Goal: Transaction & Acquisition: Purchase product/service

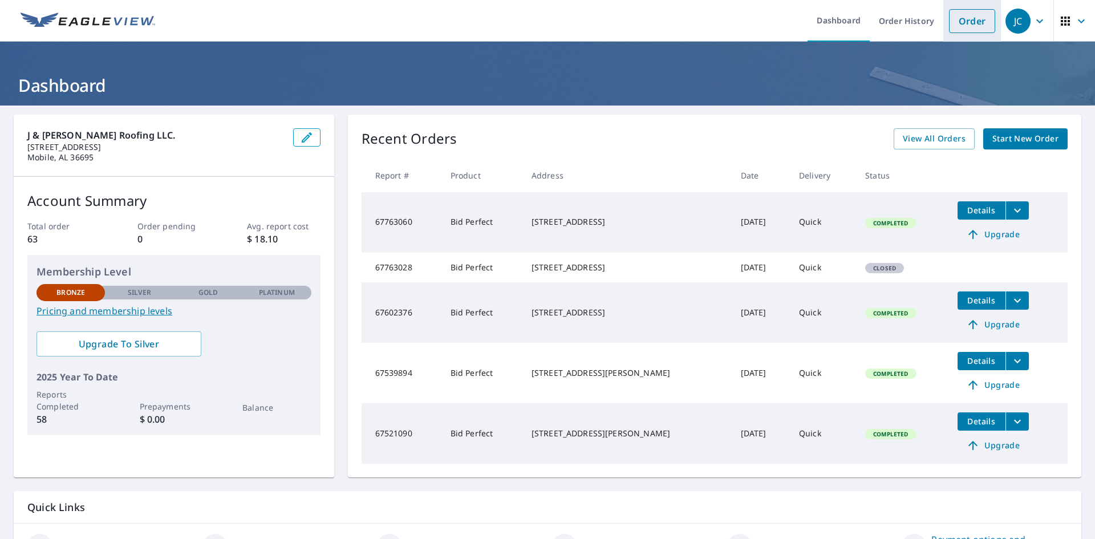
click at [960, 23] on link "Order" at bounding box center [972, 21] width 46 height 24
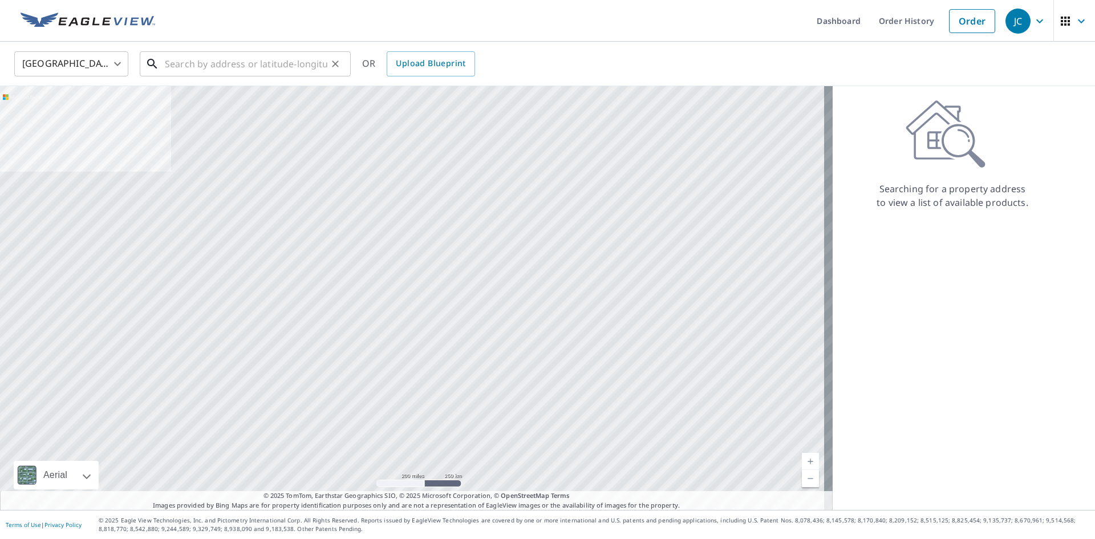
click at [283, 64] on input "text" at bounding box center [246, 64] width 163 height 32
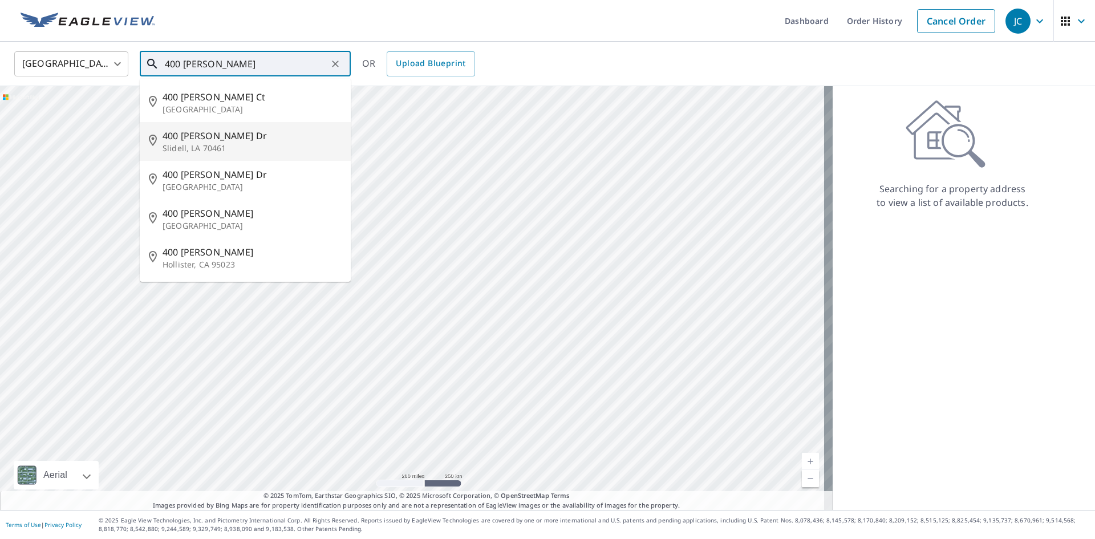
click at [224, 141] on span "400 [PERSON_NAME] Dr" at bounding box center [252, 136] width 179 height 14
type input "[STREET_ADDRESS][PERSON_NAME][PERSON_NAME]"
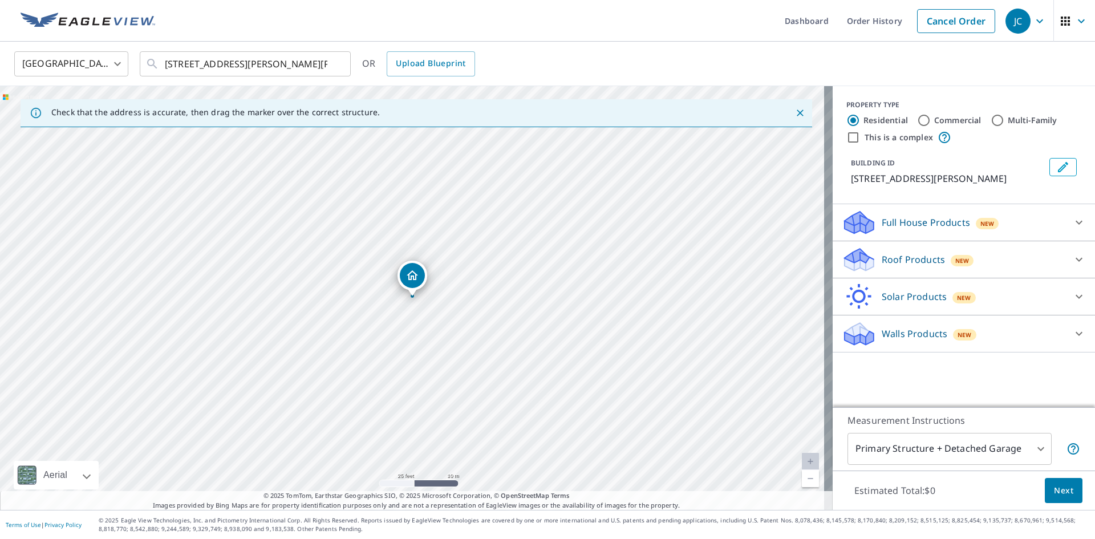
click at [908, 263] on p "Roof Products" at bounding box center [913, 260] width 63 height 14
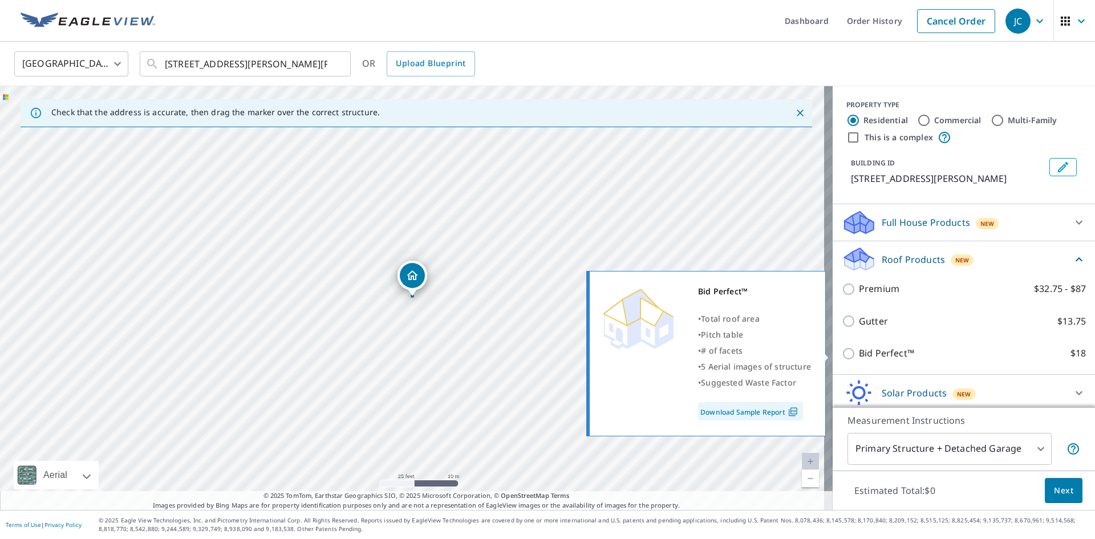
click at [866, 353] on p "Bid Perfect™" at bounding box center [886, 353] width 55 height 14
click at [859, 353] on input "Bid Perfect™ $18" at bounding box center [850, 354] width 17 height 14
checkbox input "true"
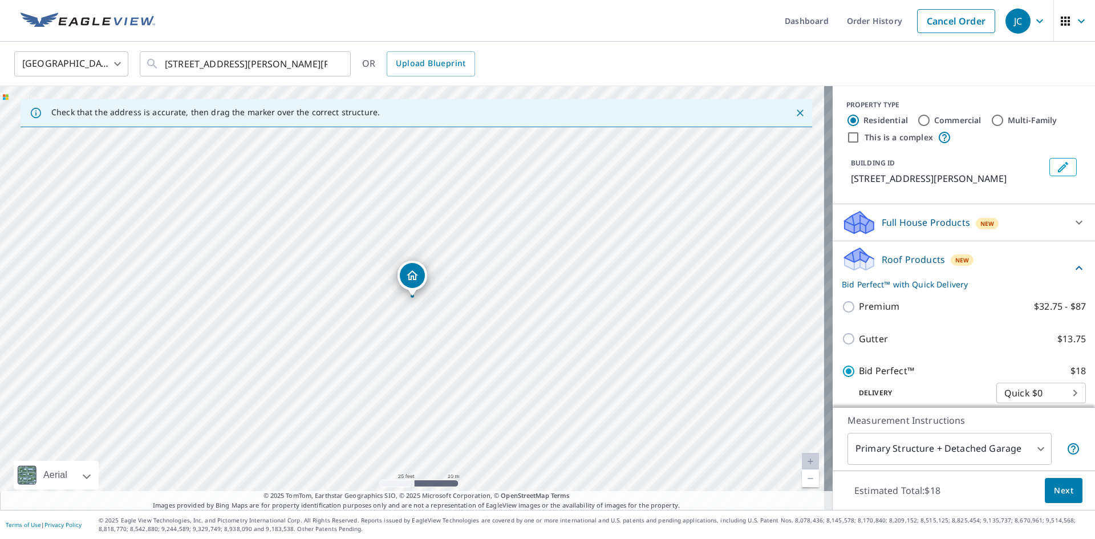
click at [1055, 486] on span "Next" at bounding box center [1063, 491] width 19 height 14
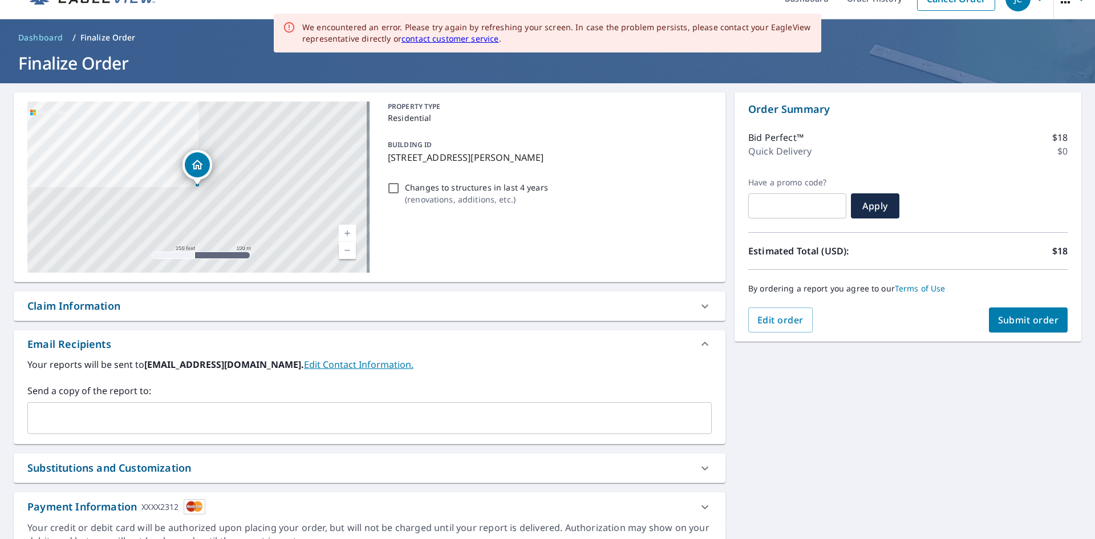
scroll to position [57, 0]
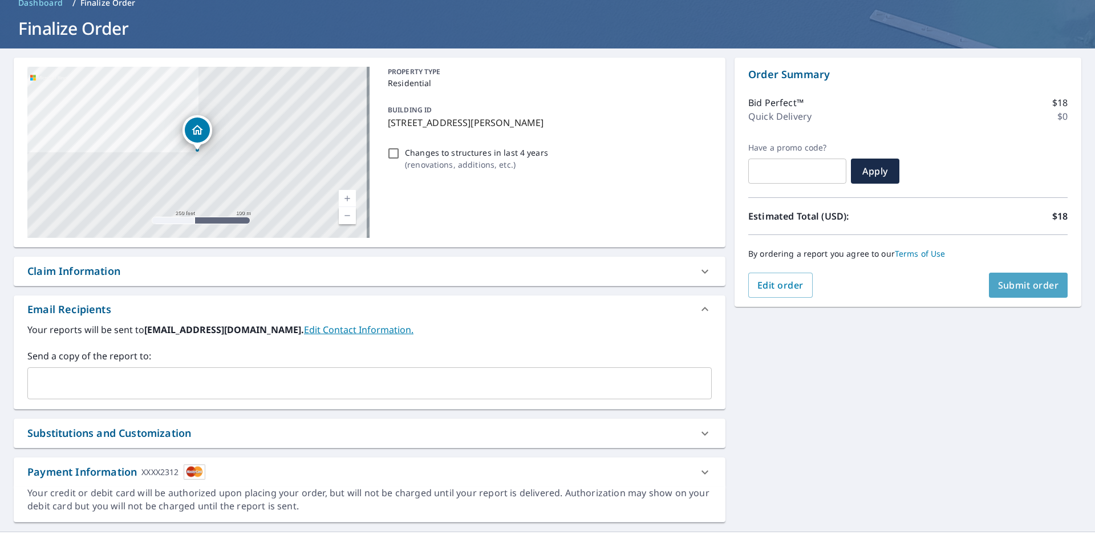
click at [1021, 278] on button "Submit order" at bounding box center [1028, 285] width 79 height 25
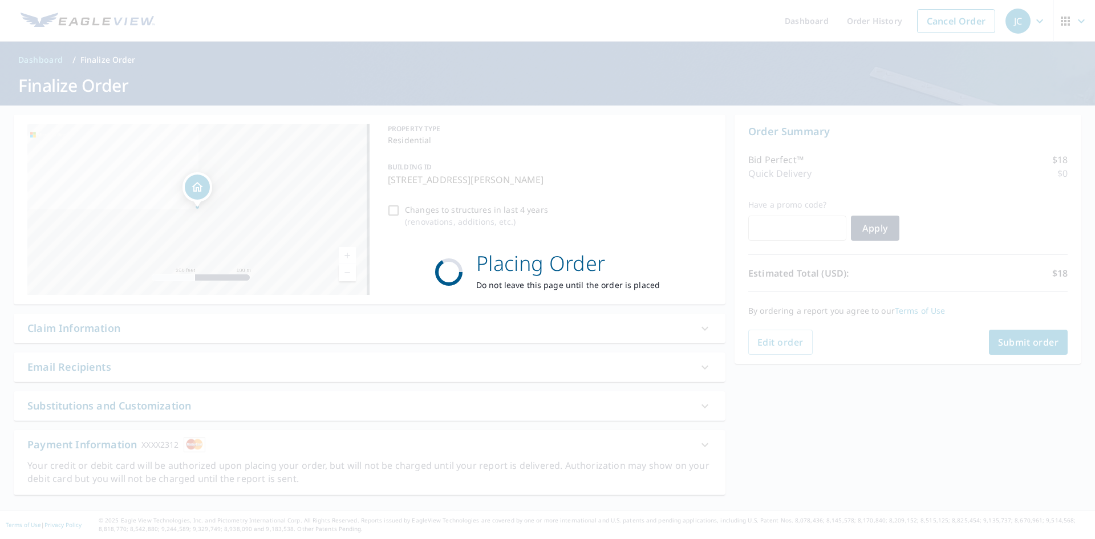
scroll to position [0, 0]
